Goal: Task Accomplishment & Management: Complete application form

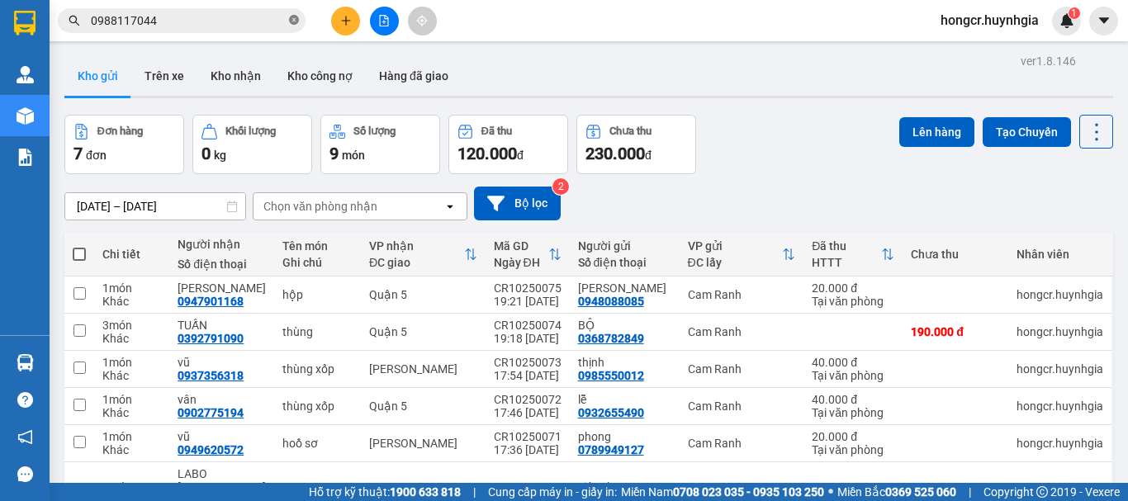
click at [292, 22] on icon "close-circle" at bounding box center [294, 20] width 10 height 10
click at [209, 11] on span at bounding box center [182, 20] width 248 height 25
click at [209, 18] on input "text" at bounding box center [188, 21] width 195 height 18
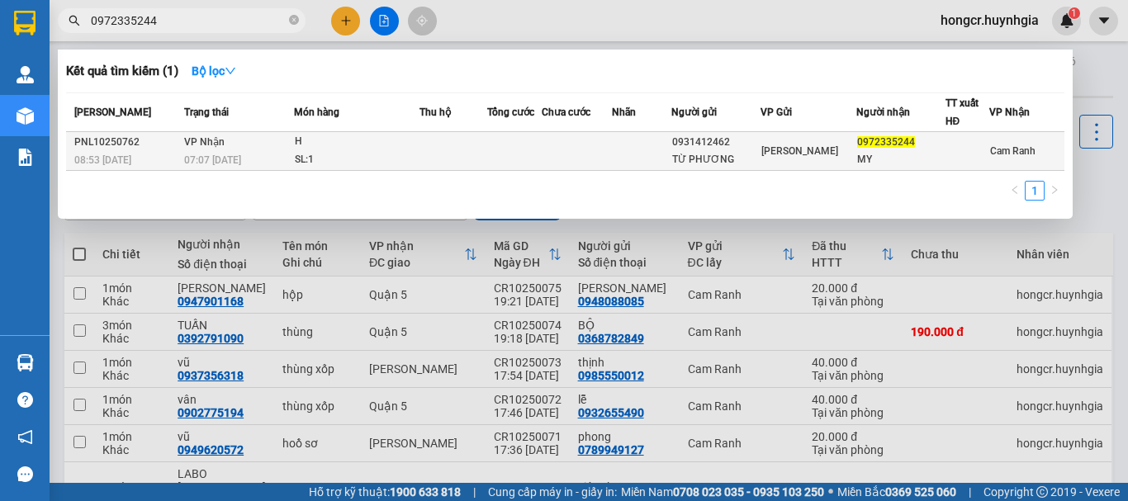
type input "0972335244"
click at [206, 144] on span "VP Nhận" at bounding box center [204, 142] width 40 height 12
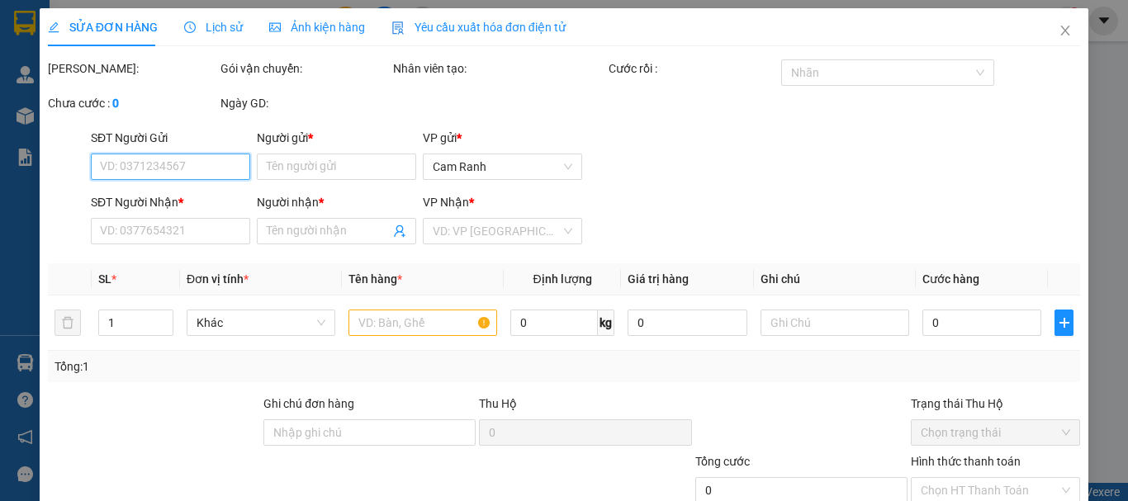
type input "0931412462"
type input "TỪ PHƯƠNG"
type input "0972335244"
type input "MY"
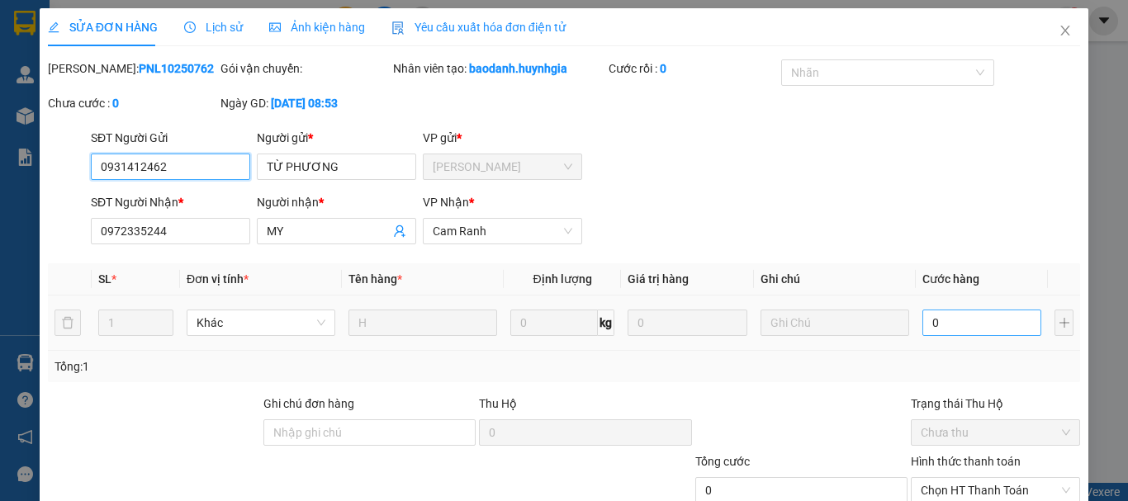
scroll to position [113, 0]
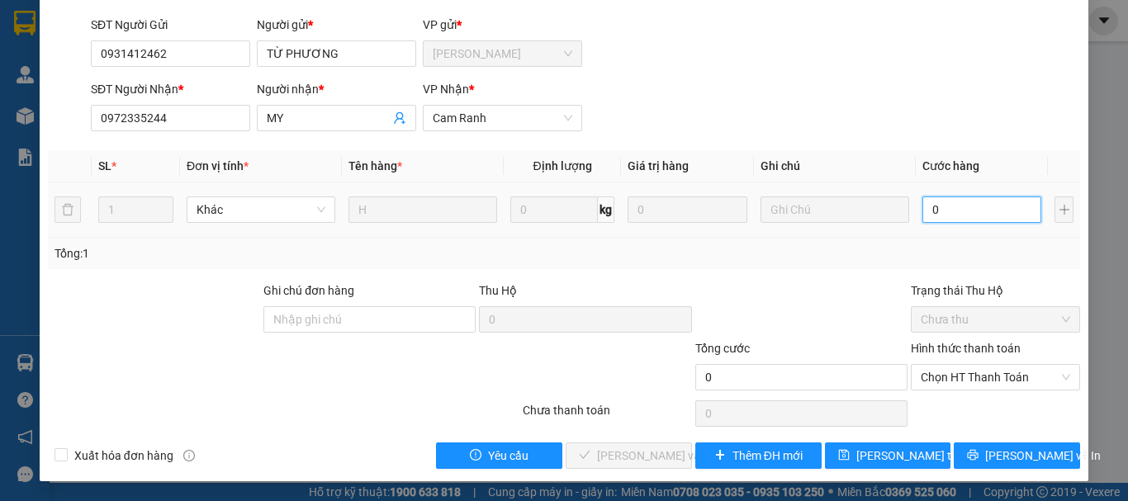
click at [960, 203] on input "0" at bounding box center [981, 210] width 119 height 26
type input "2"
type input "20"
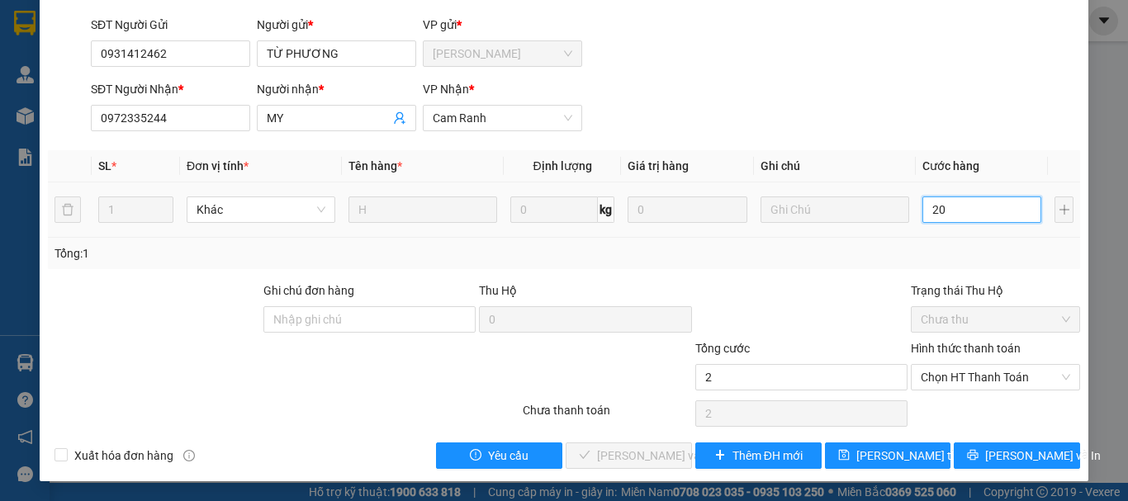
type input "20"
type input "200"
type input "2.000"
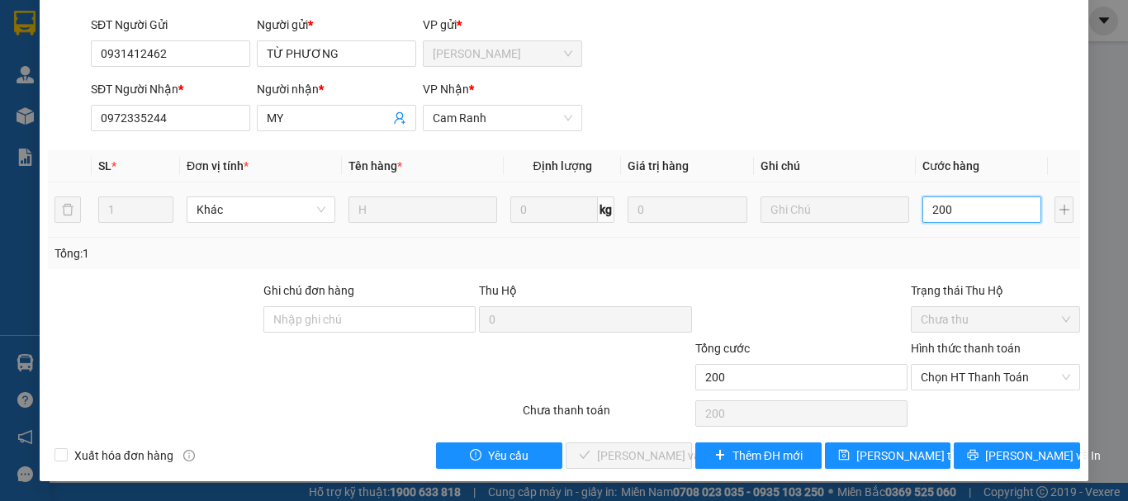
type input "2.000"
type input "20.000"
click at [991, 368] on span "Chọn HT Thanh Toán" at bounding box center [995, 377] width 149 height 25
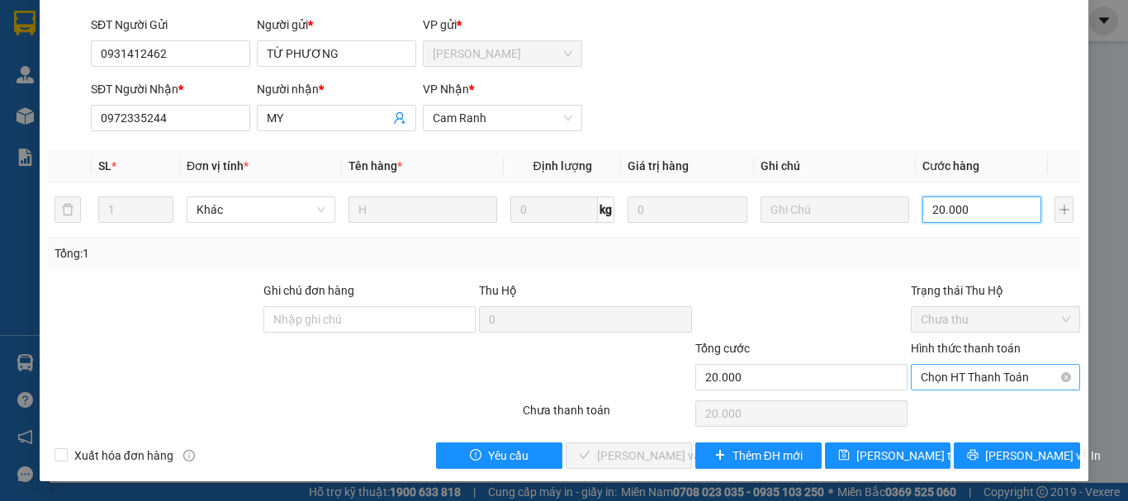
type input "20.000"
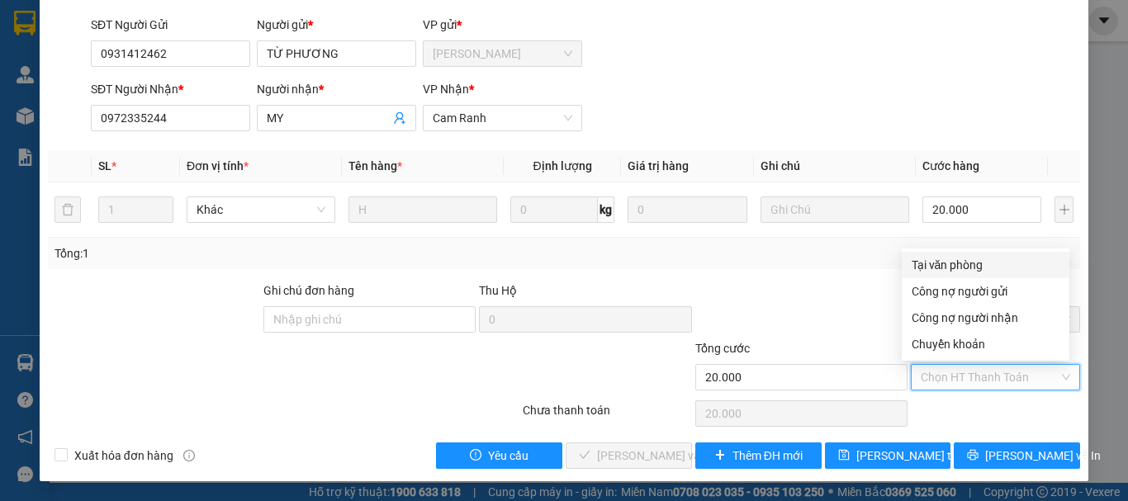
click at [961, 257] on div "Tại văn phòng" at bounding box center [986, 265] width 148 height 18
type input "0"
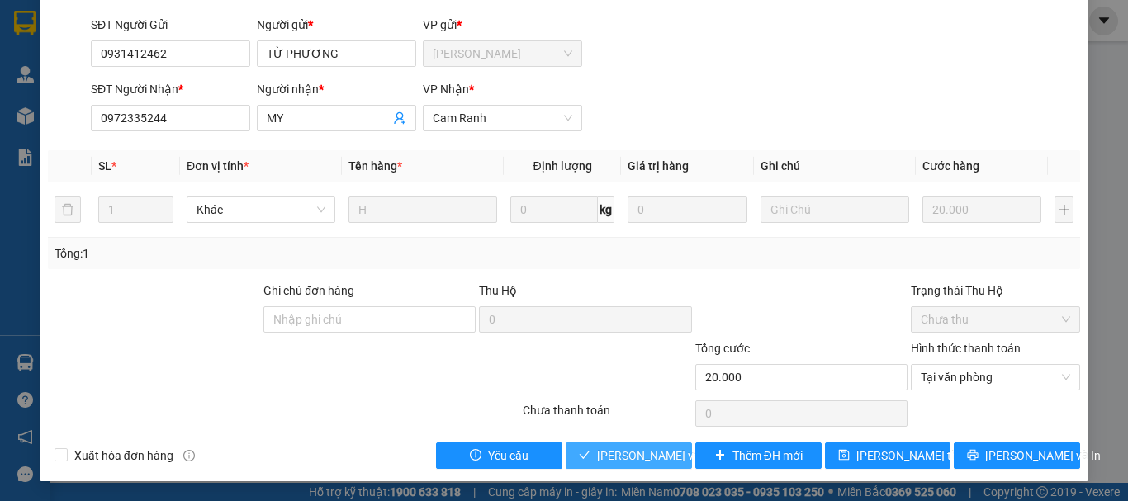
click at [658, 457] on span "[PERSON_NAME] và Giao hàng" at bounding box center [676, 456] width 159 height 18
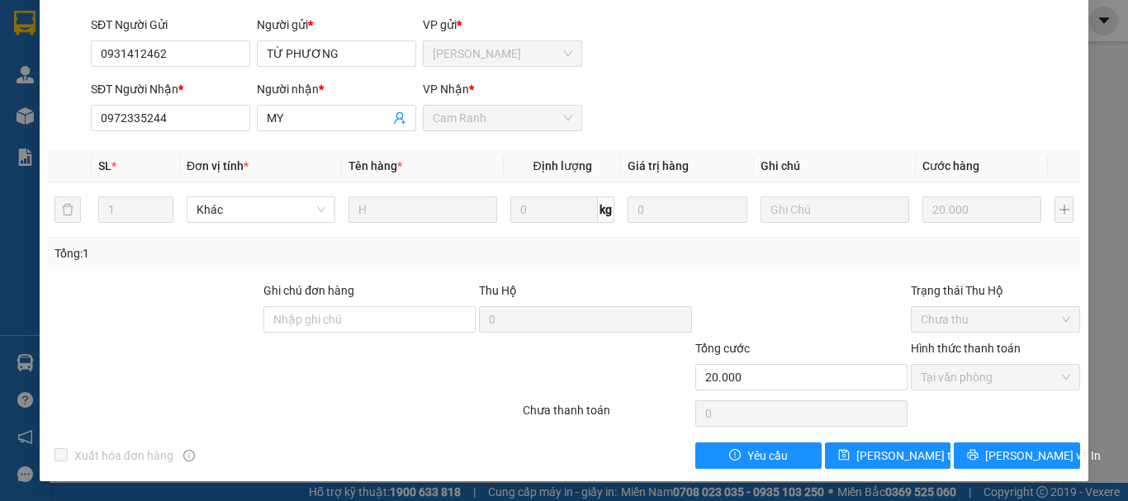
scroll to position [0, 0]
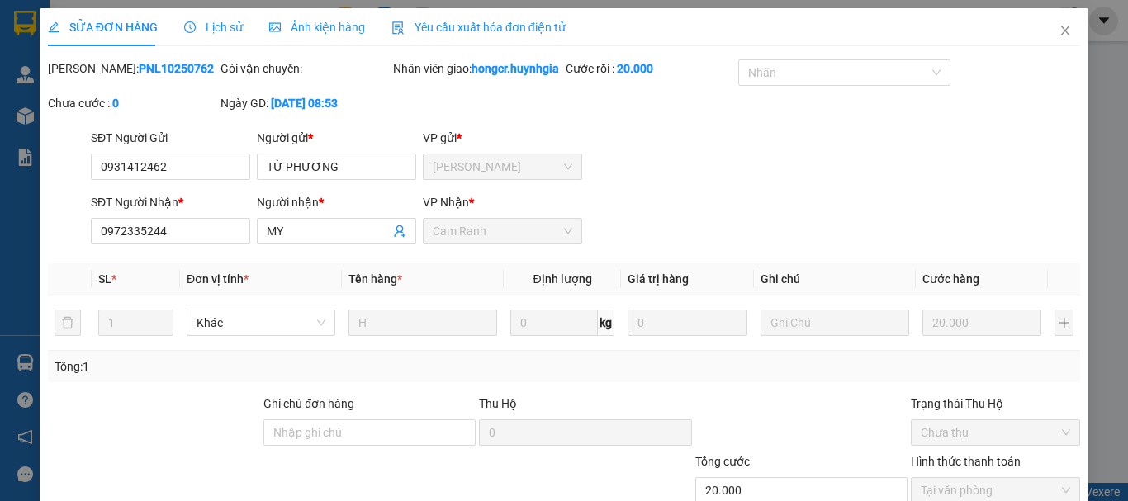
click at [439, 376] on div "Tổng: 1" at bounding box center [564, 367] width 1019 height 18
click at [495, 401] on div "Total Paid Fee 20.000 Total UnPaid Fee 0 Cash Collection Total Fee Mã ĐH: PNL10…" at bounding box center [564, 320] width 1032 height 523
click at [1059, 31] on icon "close" at bounding box center [1065, 30] width 13 height 13
